Goal: Check status

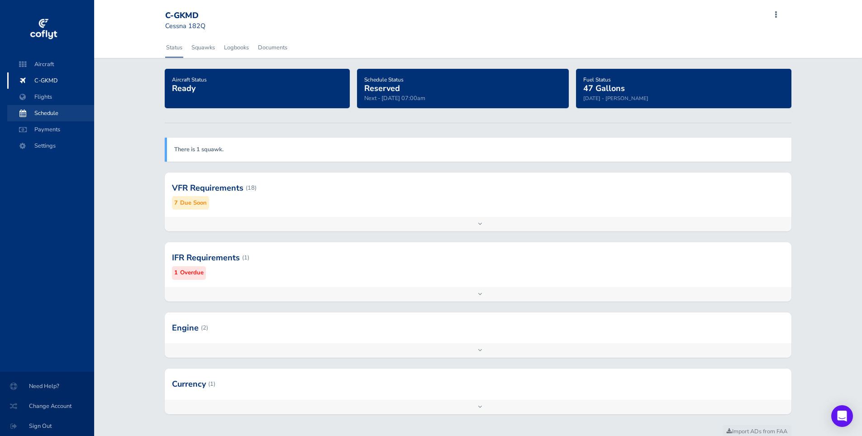
click at [25, 112] on icon at bounding box center [22, 113] width 7 height 7
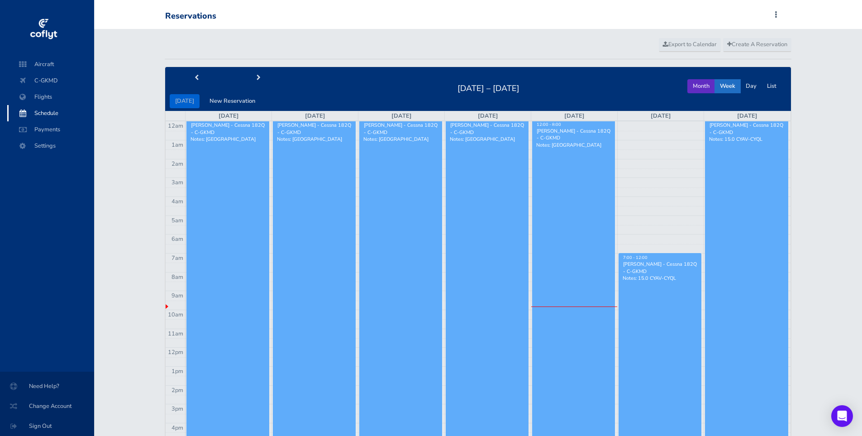
click at [698, 86] on button "Month" at bounding box center [702, 86] width 28 height 14
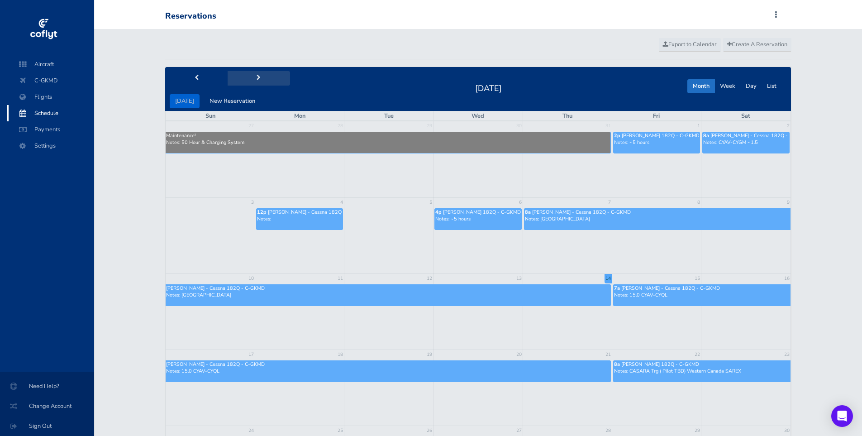
click at [254, 83] on button "next" at bounding box center [259, 78] width 62 height 14
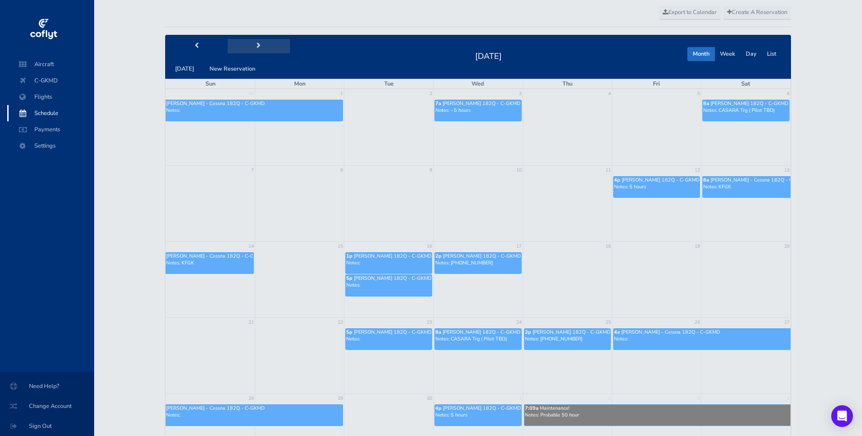
scroll to position [45, 0]
